Goal: Find specific page/section: Find specific page/section

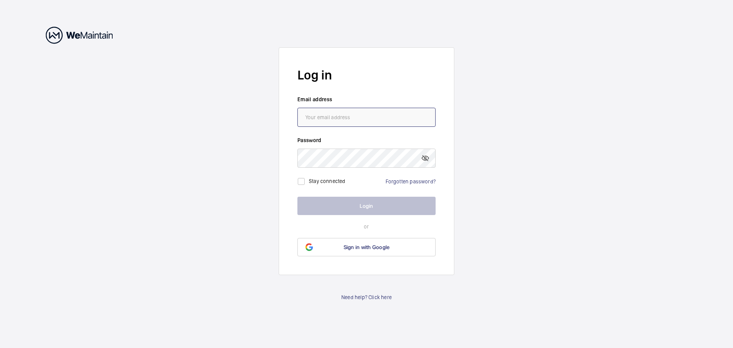
click at [359, 120] on input "email" at bounding box center [366, 117] width 138 height 19
type input "[EMAIL_ADDRESS][DOMAIN_NAME]"
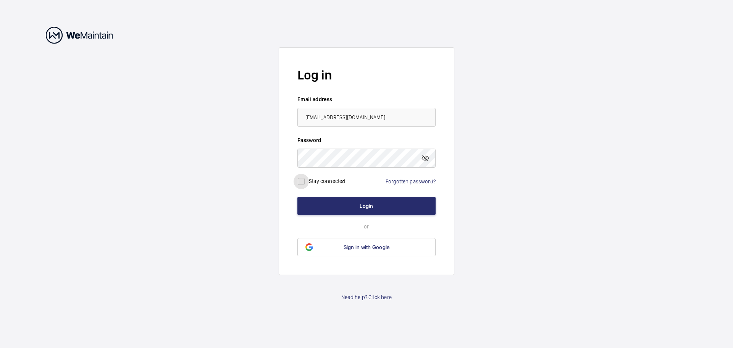
click at [301, 179] on input "checkbox" at bounding box center [300, 181] width 15 height 15
checkbox input "true"
click at [338, 208] on button "Login" at bounding box center [366, 206] width 138 height 18
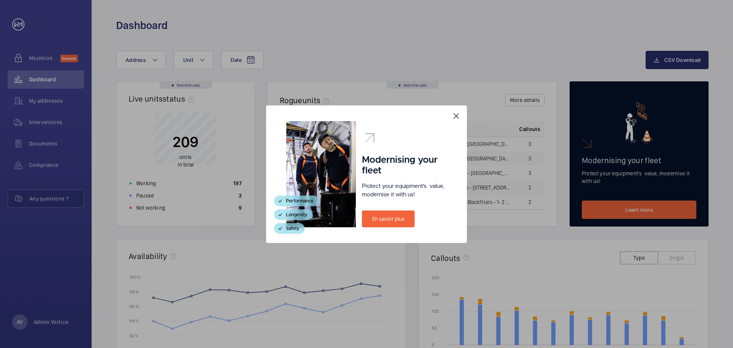
click at [455, 114] on mat-icon at bounding box center [455, 115] width 9 height 9
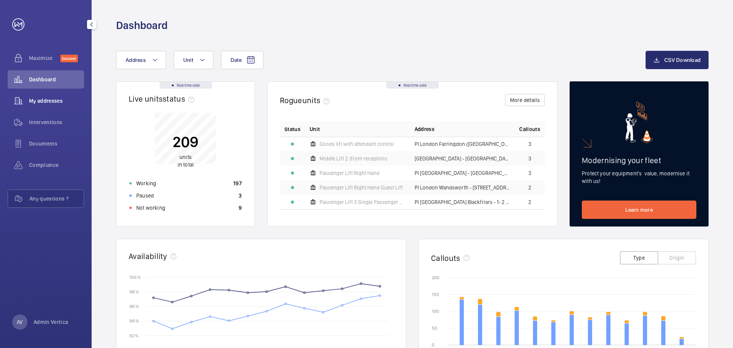
click at [32, 98] on span "My addresses" at bounding box center [56, 101] width 55 height 8
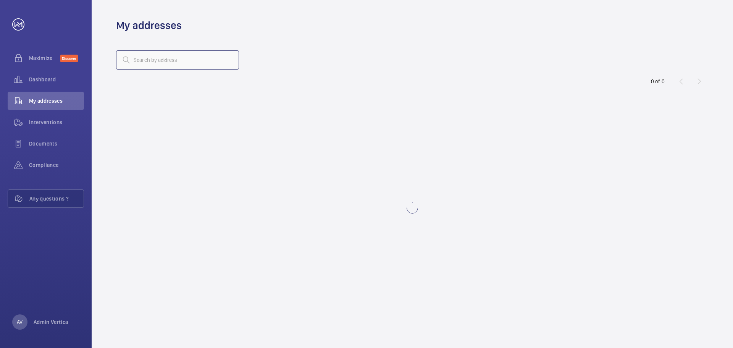
click at [159, 62] on input "text" at bounding box center [177, 59] width 123 height 19
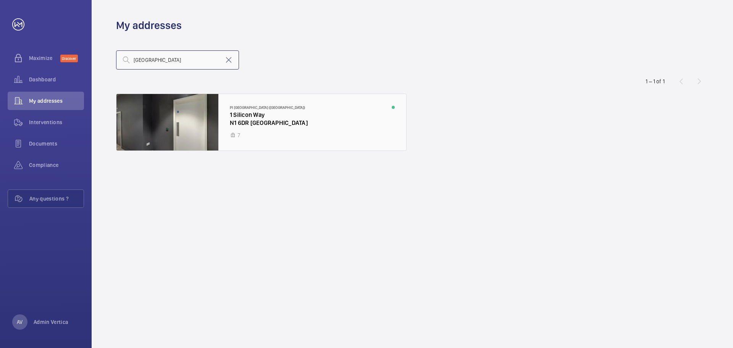
type input "[GEOGRAPHIC_DATA]"
click at [261, 118] on div at bounding box center [261, 122] width 290 height 56
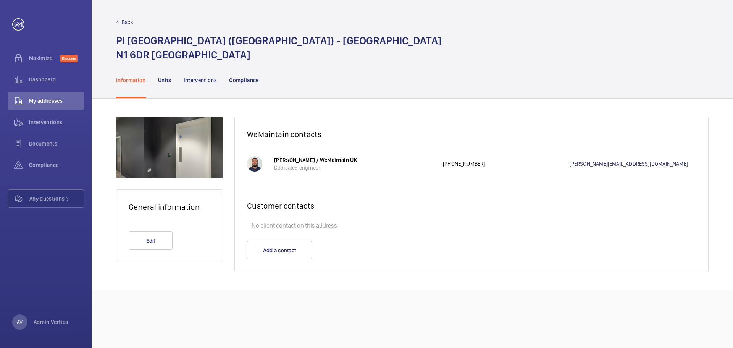
click at [164, 157] on div at bounding box center [169, 147] width 107 height 61
click at [166, 82] on p "Units" at bounding box center [164, 80] width 13 height 8
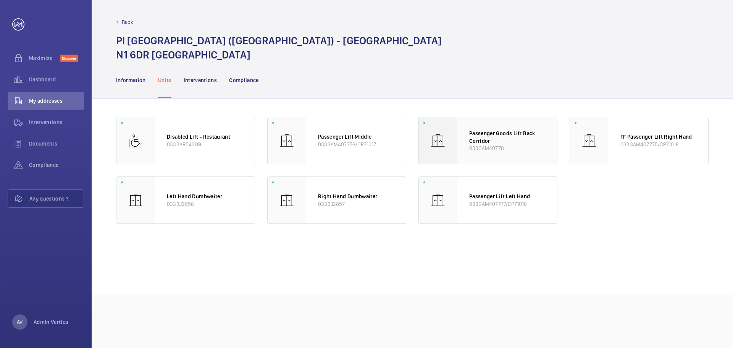
click at [510, 131] on p "Passenger Goods Lift Back Corridor" at bounding box center [507, 136] width 76 height 15
